Goal: Information Seeking & Learning: Learn about a topic

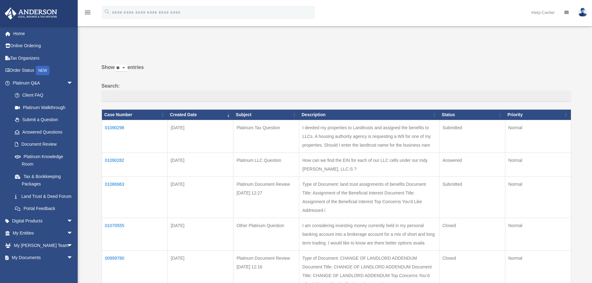
click at [117, 128] on td "01090298" at bounding box center [135, 136] width 66 height 33
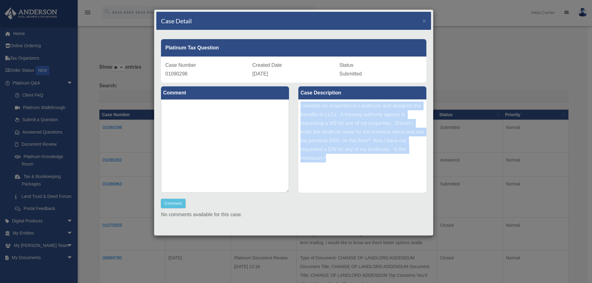
drag, startPoint x: 326, startPoint y: 159, endPoint x: 297, endPoint y: 105, distance: 61.5
click at [298, 105] on div "I deeded my properties to Landtrusts and assigned the benefits to LLCs. A housi…" at bounding box center [362, 145] width 128 height 93
copy div "I deeded my properties to Landtrusts and assigned the benefits to LLCs. A housi…"
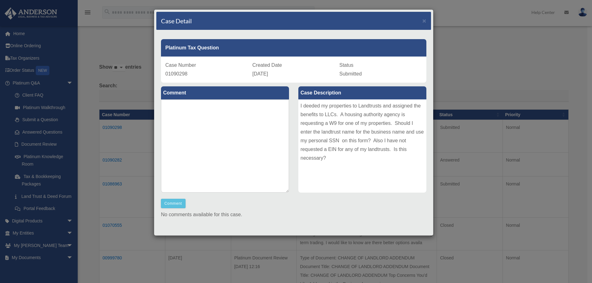
click at [28, 160] on div "Case Detail × Platinum Tax Question Case Number 01090298 Created Date [DATE] St…" at bounding box center [296, 141] width 592 height 283
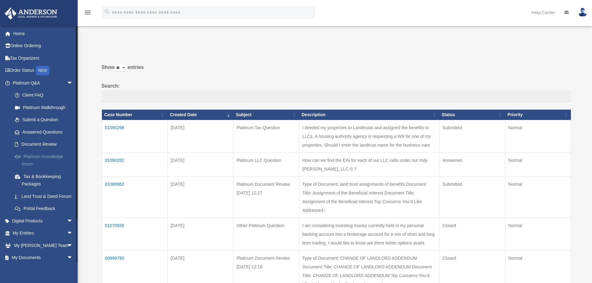
click at [34, 157] on link "Platinum Knowledge Room" at bounding box center [46, 160] width 74 height 20
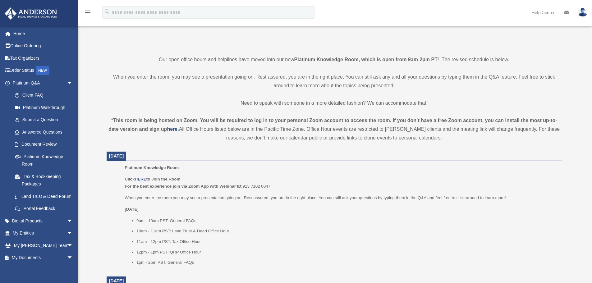
scroll to position [155, 0]
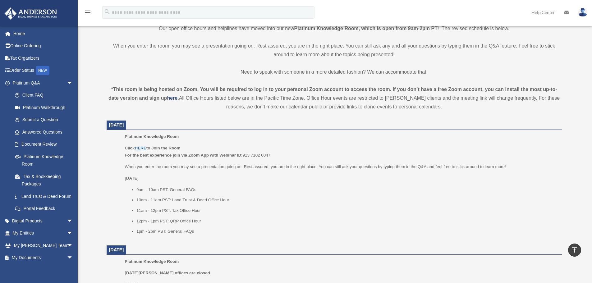
click at [140, 146] on u "HERE" at bounding box center [140, 148] width 11 height 5
click at [50, 117] on link "Submit a Question" at bounding box center [46, 120] width 74 height 12
click at [32, 134] on link "Answered Questions" at bounding box center [46, 132] width 74 height 12
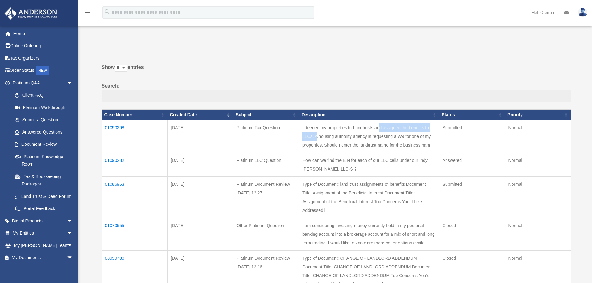
drag, startPoint x: 309, startPoint y: 128, endPoint x: 380, endPoint y: 128, distance: 71.2
click at [380, 128] on td "I deeded my properties to Landtrusts and assigned the benefits to LLCs. A housi…" at bounding box center [369, 136] width 140 height 33
